Goal: Information Seeking & Learning: Learn about a topic

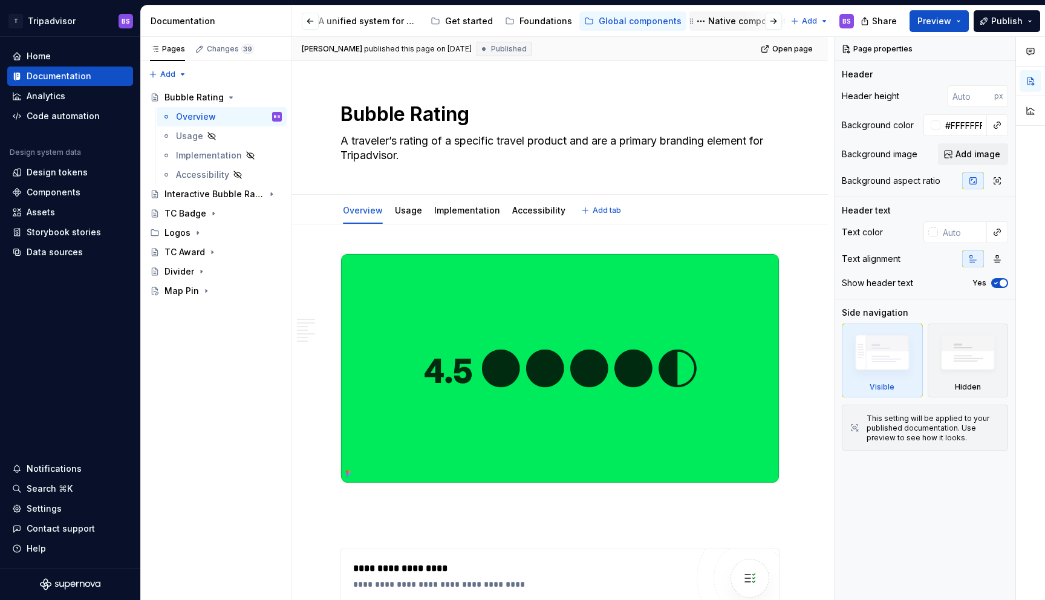
scroll to position [0, 108]
click at [635, 17] on div "Native components" at bounding box center [641, 21] width 83 height 12
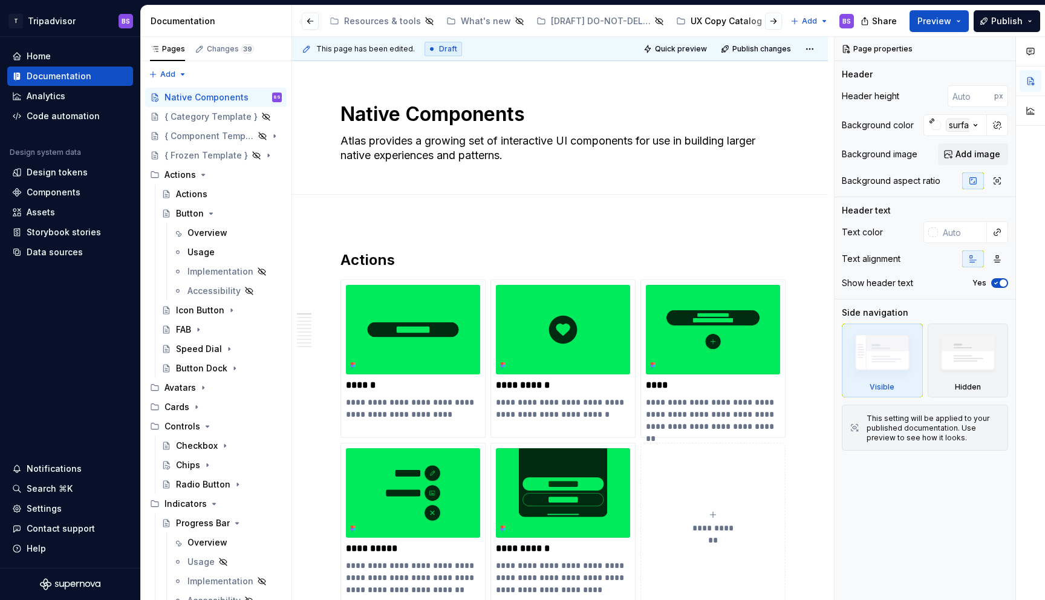
scroll to position [0, 623]
click at [739, 20] on div "Hidden Pages" at bounding box center [768, 21] width 59 height 12
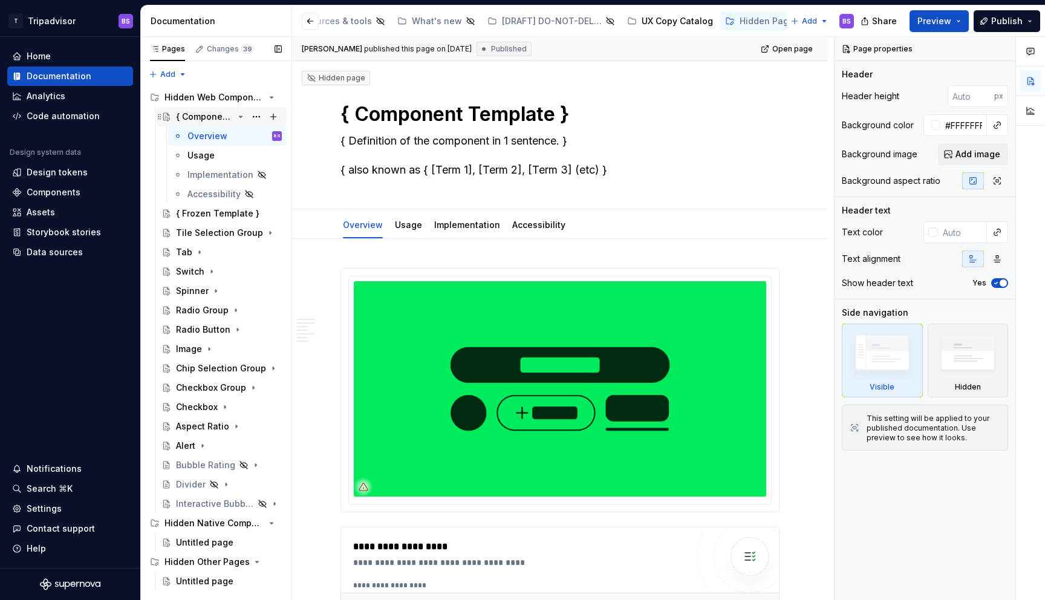
click at [240, 116] on icon "Page tree" at bounding box center [240, 116] width 3 height 1
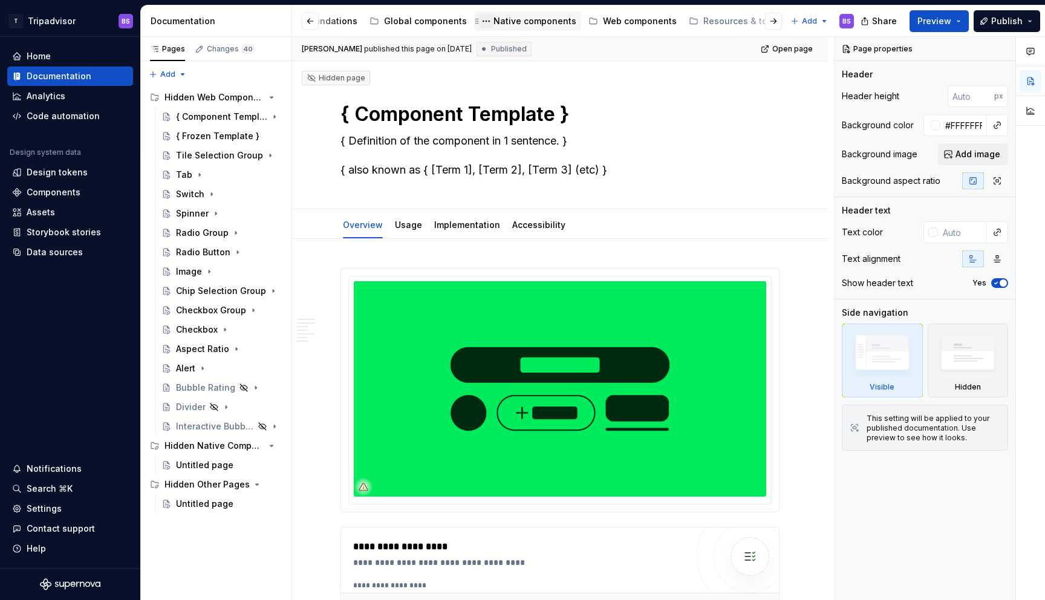
scroll to position [0, 182]
click at [426, 24] on div "Global components" at bounding box center [457, 21] width 83 height 12
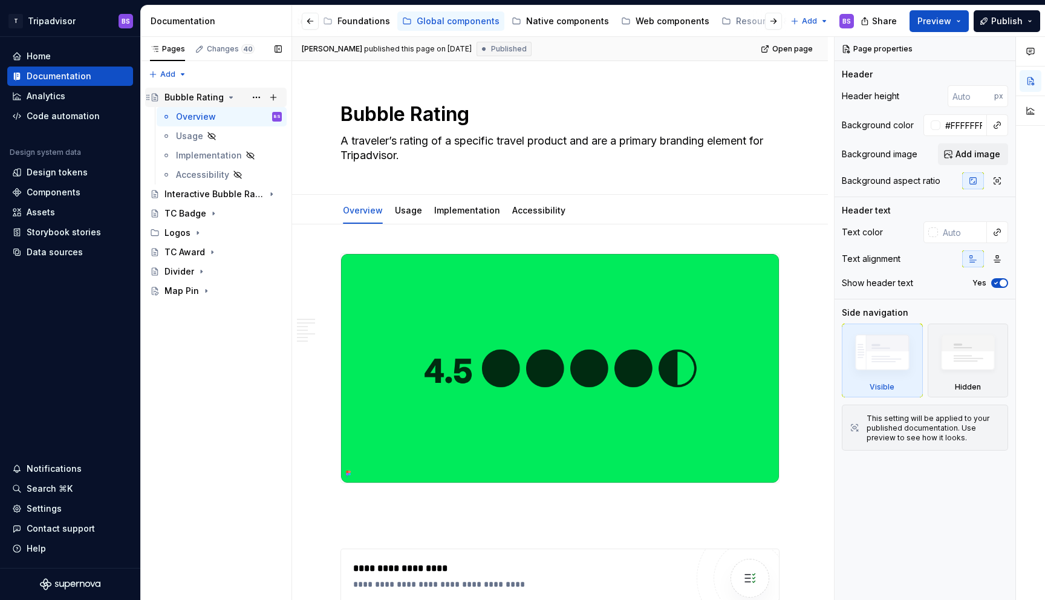
click at [227, 100] on icon "Page tree" at bounding box center [231, 97] width 10 height 10
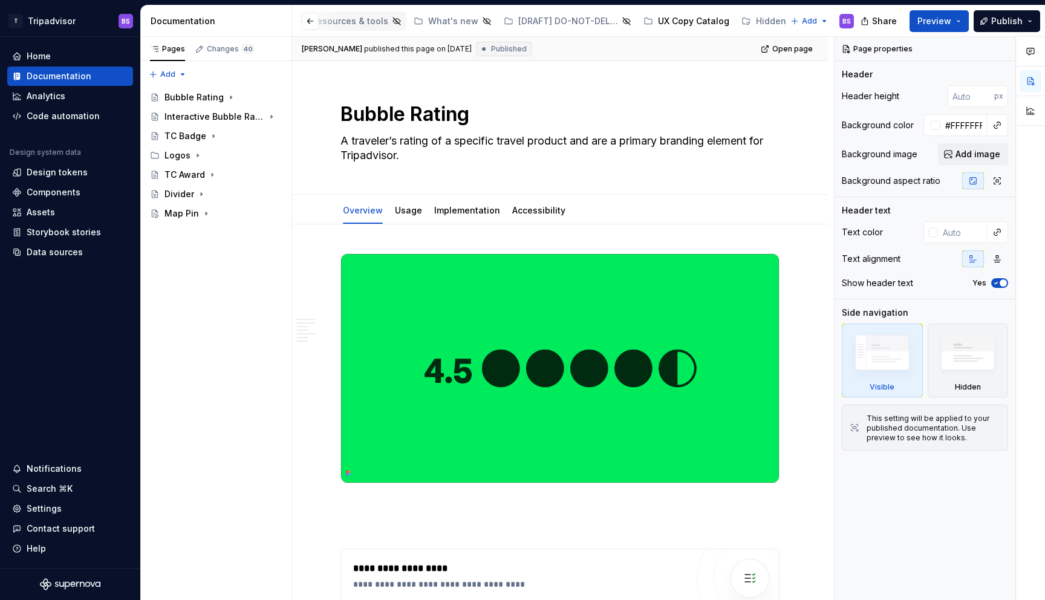
scroll to position [0, 623]
click at [739, 23] on div "Hidden Pages" at bounding box center [768, 21] width 59 height 12
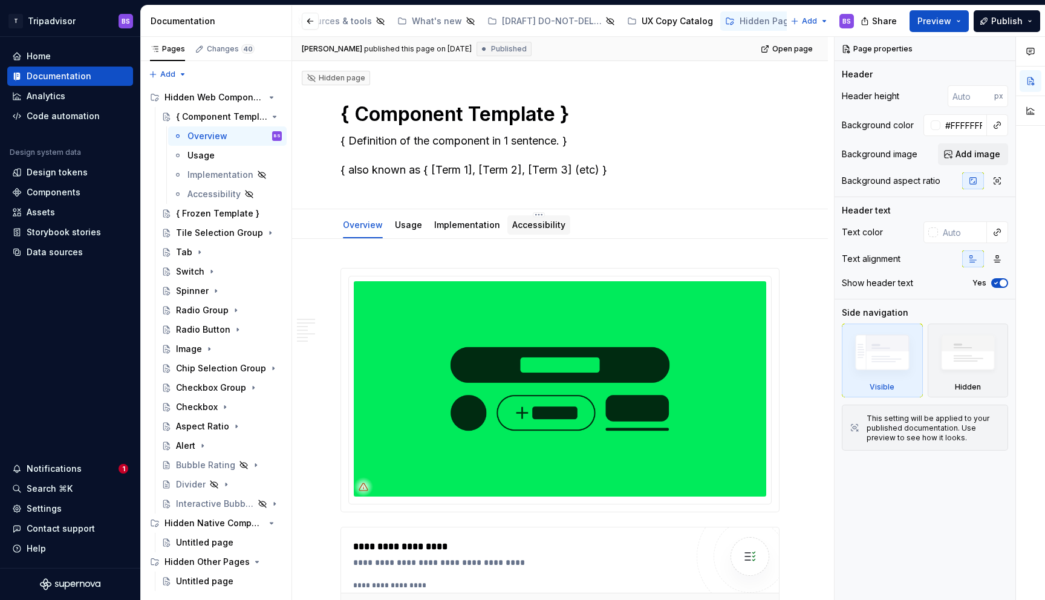
type textarea "*"
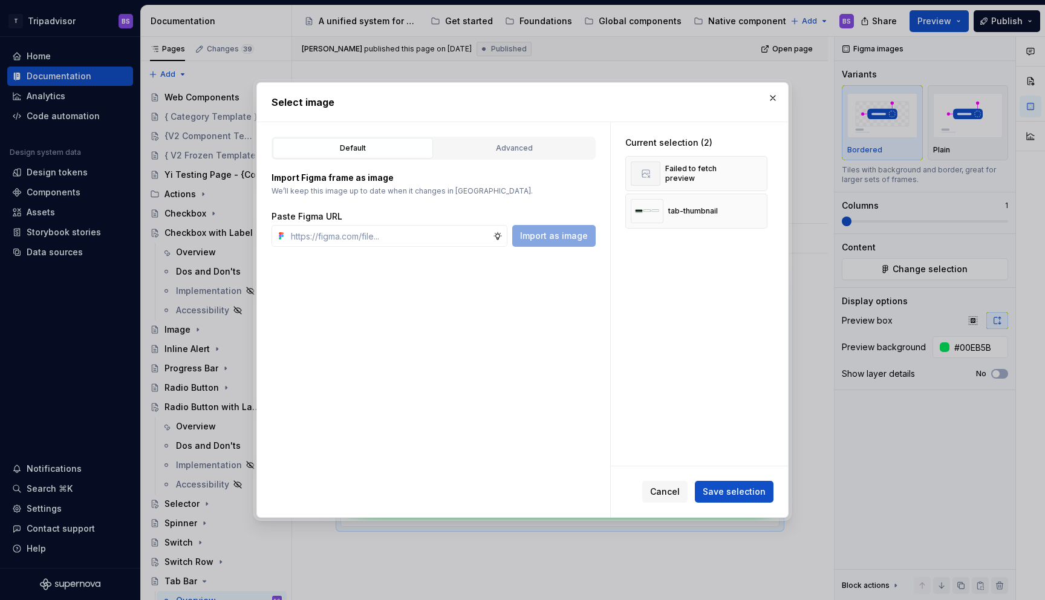
scroll to position [65, 0]
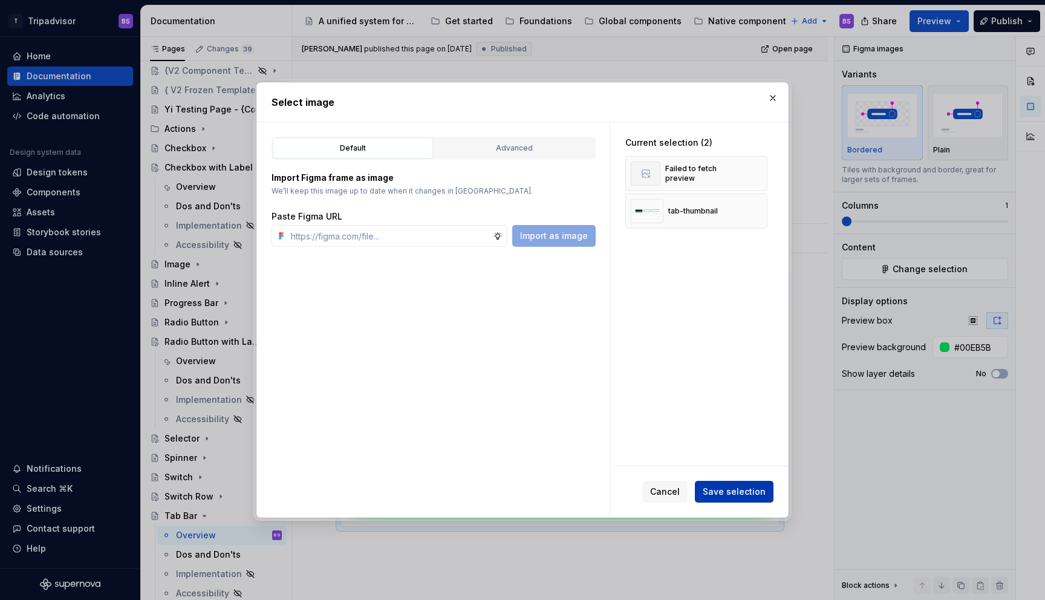
click at [719, 481] on button "Save selection" at bounding box center [734, 492] width 79 height 22
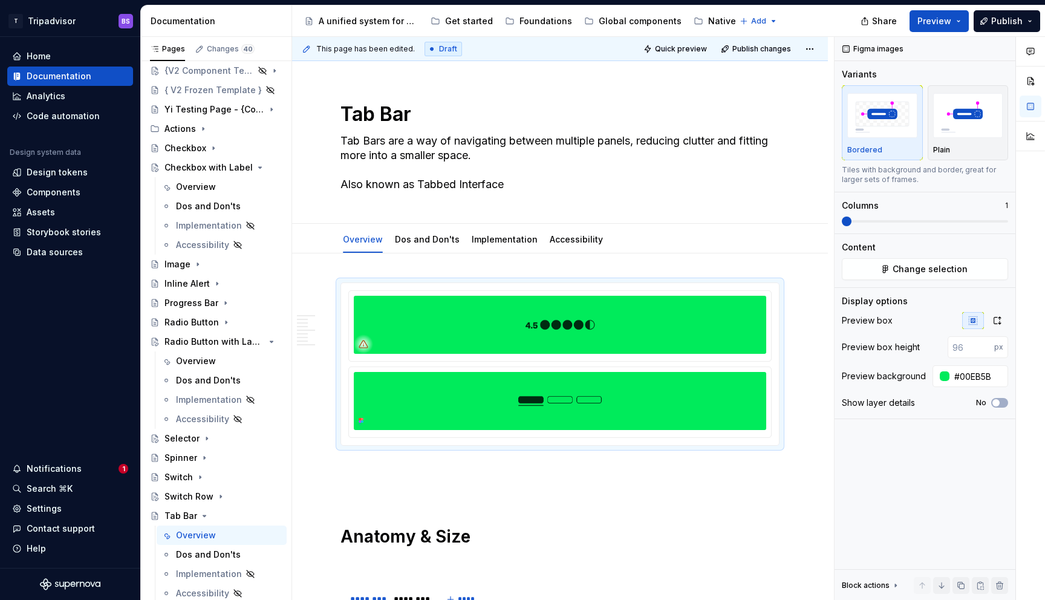
type textarea "*"
